Goal: Browse casually

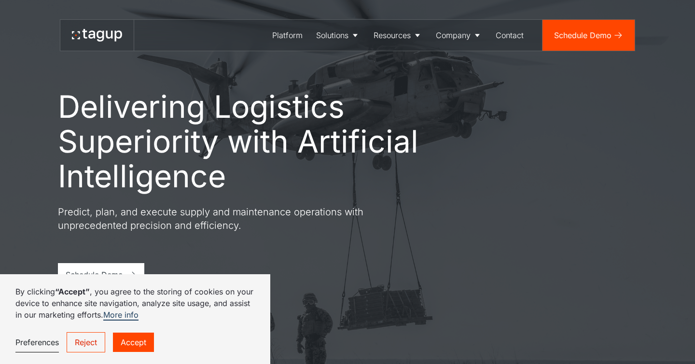
click at [227, 184] on h1 "Delivering Logistics Superiority with Artificial Intelligence" at bounding box center [261, 141] width 406 height 104
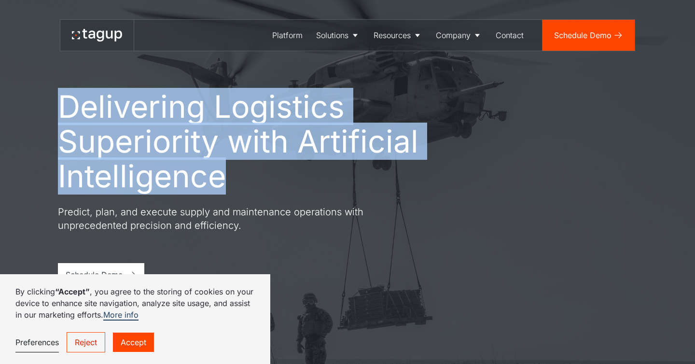
drag, startPoint x: 223, startPoint y: 182, endPoint x: 49, endPoint y: 108, distance: 188.9
click at [49, 108] on div "Delivering Logistics Superiority with Artificial Intelligence Predict, plan, an…" at bounding box center [347, 182] width 657 height 364
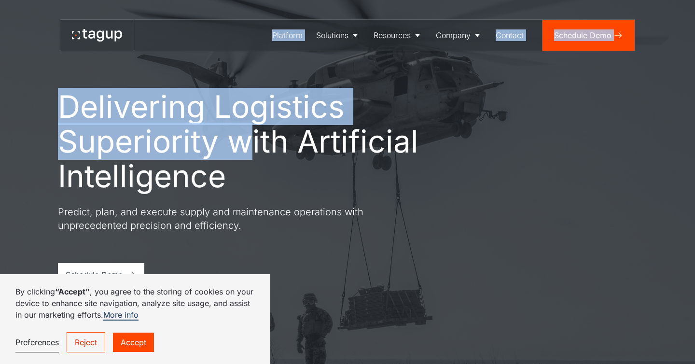
drag, startPoint x: 31, startPoint y: 26, endPoint x: 240, endPoint y: 134, distance: 235.0
click at [240, 134] on h1 "Delivering Logistics Superiority with Artificial Intelligence" at bounding box center [261, 141] width 406 height 104
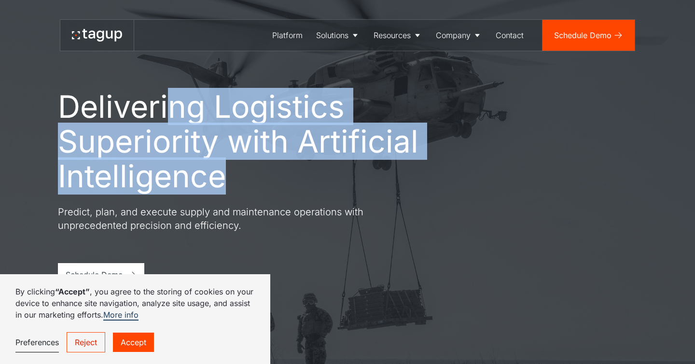
drag, startPoint x: 241, startPoint y: 164, endPoint x: 173, endPoint y: 91, distance: 99.1
click at [173, 91] on h1 "Delivering Logistics Superiority with Artificial Intelligence" at bounding box center [261, 141] width 406 height 104
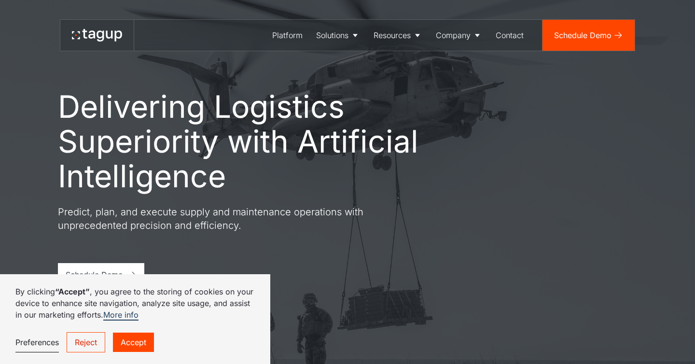
click at [186, 108] on h1 "Delivering Logistics Superiority with Artificial Intelligence" at bounding box center [261, 141] width 406 height 104
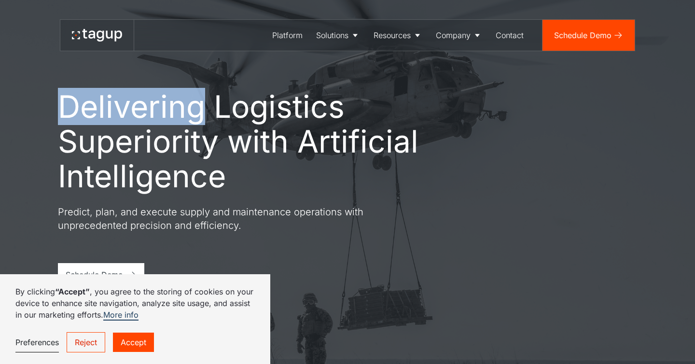
click at [186, 108] on h1 "Delivering Logistics Superiority with Artificial Intelligence" at bounding box center [261, 141] width 406 height 104
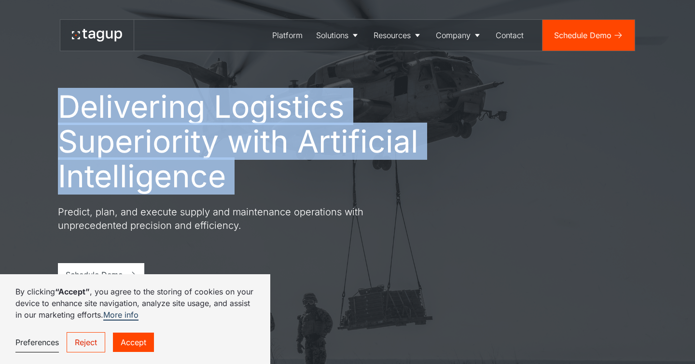
click at [186, 108] on h1 "Delivering Logistics Superiority with Artificial Intelligence" at bounding box center [261, 141] width 406 height 104
click at [225, 156] on h1 "Delivering Logistics Superiority with Artificial Intelligence" at bounding box center [261, 141] width 406 height 104
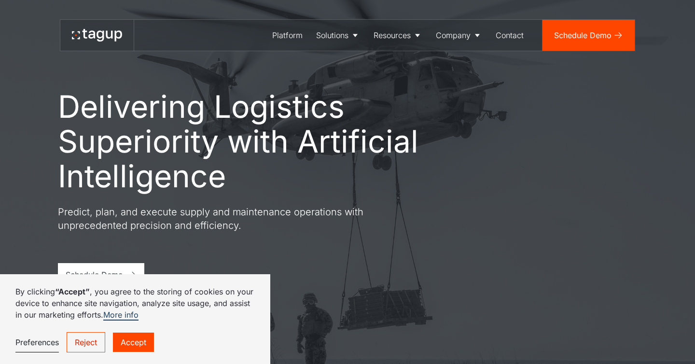
click at [228, 169] on h1 "Delivering Logistics Superiority with Artificial Intelligence" at bounding box center [261, 141] width 406 height 104
